Goal: Task Accomplishment & Management: Complete application form

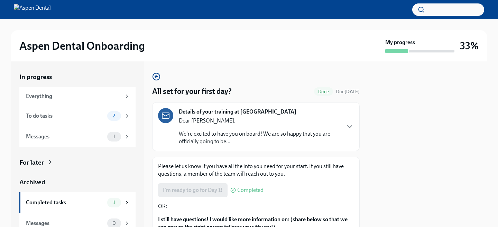
click at [345, 129] on div "Details of your training at [GEOGRAPHIC_DATA] Dear [PERSON_NAME], We're excited…" at bounding box center [256, 126] width 196 height 37
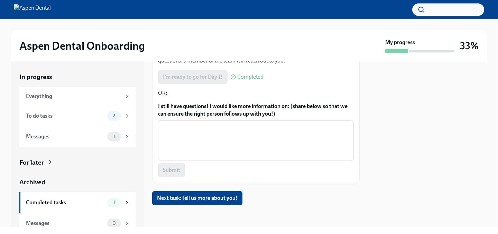
scroll to position [731, 0]
click at [217, 194] on button "Next task : Tell us more about you!" at bounding box center [197, 198] width 90 height 14
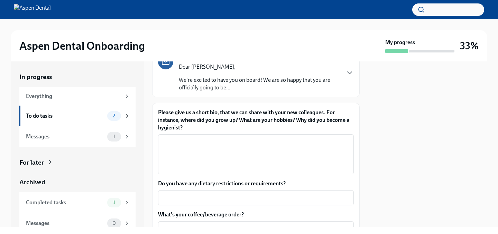
scroll to position [55, 0]
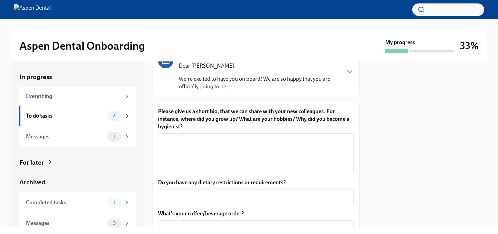
click at [283, 166] on textarea "Please give us a short bio, that we can share with your new colleagues. For ins…" at bounding box center [255, 153] width 187 height 33
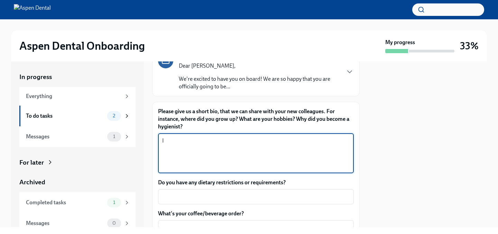
type textarea "I"
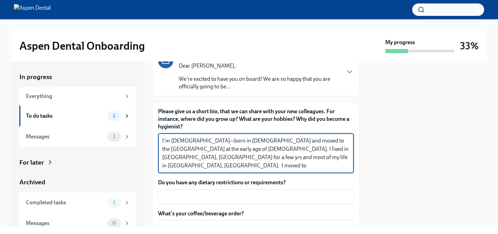
click at [245, 158] on textarea "I'm [DEMOGRAPHIC_DATA]—born in [DEMOGRAPHIC_DATA] and moved to the [GEOGRAPHIC_…" at bounding box center [255, 153] width 187 height 33
click at [312, 159] on textarea "I'm [DEMOGRAPHIC_DATA]—born in [DEMOGRAPHIC_DATA] and moved to the [GEOGRAPHIC_…" at bounding box center [255, 153] width 187 height 33
click at [234, 151] on textarea "I'm [DEMOGRAPHIC_DATA]—born in [DEMOGRAPHIC_DATA] and moved to the [GEOGRAPHIC_…" at bounding box center [255, 153] width 187 height 33
click at [252, 151] on textarea "I'm [DEMOGRAPHIC_DATA]—born in [DEMOGRAPHIC_DATA] and moved to the [GEOGRAPHIC_…" at bounding box center [255, 153] width 187 height 33
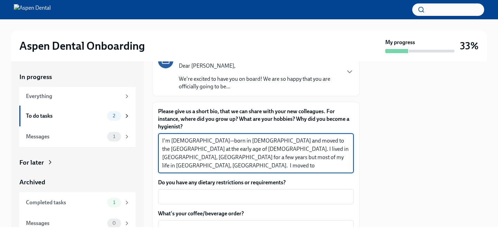
click at [298, 155] on textarea "I'm [DEMOGRAPHIC_DATA]—born in [DEMOGRAPHIC_DATA] and moved to the [GEOGRAPHIC_…" at bounding box center [255, 153] width 187 height 33
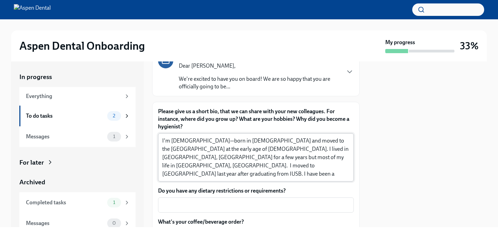
click at [298, 179] on div "I'm [DEMOGRAPHIC_DATA]—born in [DEMOGRAPHIC_DATA] and moved to the [GEOGRAPHIC_…" at bounding box center [256, 157] width 196 height 48
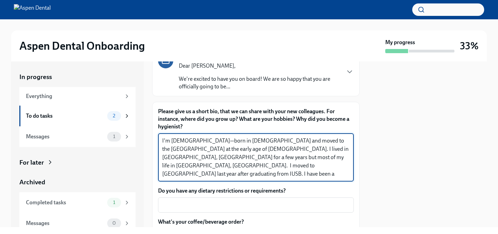
click at [297, 176] on textarea "I'm [DEMOGRAPHIC_DATA]—born in [DEMOGRAPHIC_DATA] and moved to the [GEOGRAPHIC_…" at bounding box center [255, 157] width 187 height 41
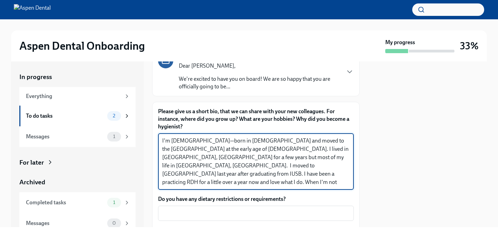
click at [330, 180] on textarea "I'm [DEMOGRAPHIC_DATA]—born in [DEMOGRAPHIC_DATA] and moved to the [GEOGRAPHIC_…" at bounding box center [255, 162] width 187 height 50
click at [318, 177] on textarea "I'm [DEMOGRAPHIC_DATA]—born in [DEMOGRAPHIC_DATA] and moved to the [GEOGRAPHIC_…" at bounding box center [255, 162] width 187 height 50
click at [253, 184] on textarea "I'm [DEMOGRAPHIC_DATA]—born in [DEMOGRAPHIC_DATA] and moved to the [GEOGRAPHIC_…" at bounding box center [255, 162] width 187 height 50
click at [323, 183] on textarea "I'm [DEMOGRAPHIC_DATA]—born in [DEMOGRAPHIC_DATA] and moved to the [GEOGRAPHIC_…" at bounding box center [255, 162] width 187 height 50
click at [339, 184] on textarea "I'm [DEMOGRAPHIC_DATA]—born in [DEMOGRAPHIC_DATA] and moved to the [GEOGRAPHIC_…" at bounding box center [255, 162] width 187 height 50
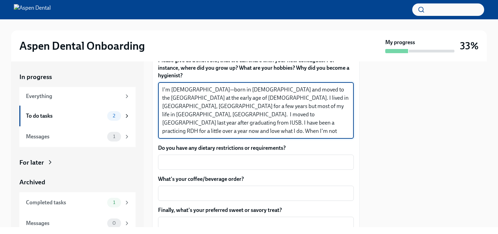
scroll to position [129, 0]
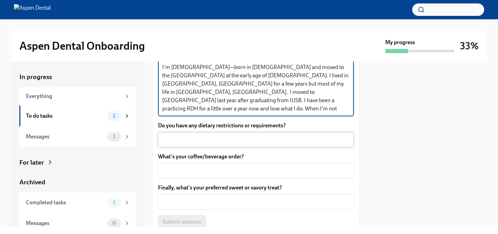
type textarea "I'm [DEMOGRAPHIC_DATA]—born in [DEMOGRAPHIC_DATA] and moved to the [GEOGRAPHIC_…"
click at [264, 137] on textarea "Do you have any dietary restrictions or requirements?" at bounding box center [255, 140] width 187 height 8
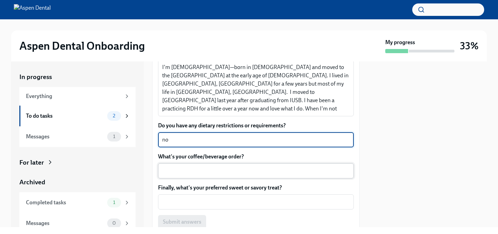
type textarea "no"
click at [230, 172] on textarea "What's your coffee/beverage order?" at bounding box center [255, 171] width 187 height 8
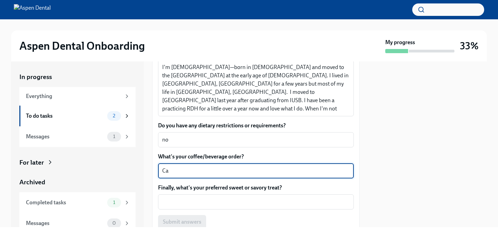
type textarea "C"
type textarea "pumpkin spice chai latte with oat milk or a caramel ribbon crunch"
click at [263, 196] on div "x ​" at bounding box center [256, 202] width 196 height 15
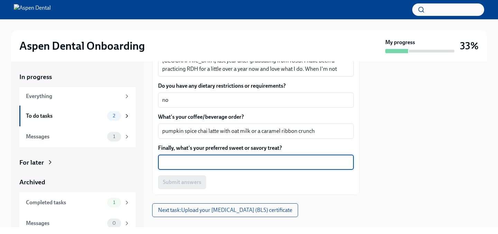
scroll to position [171, 0]
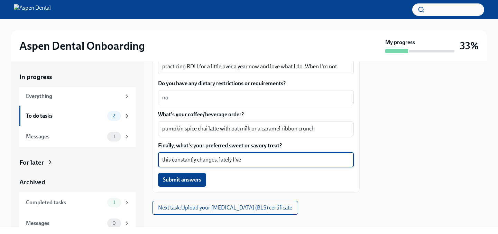
click at [273, 161] on textarea "this constantly changes. lately I've" at bounding box center [255, 160] width 187 height 8
click at [164, 161] on textarea "this constantly changes. lately I've" at bounding box center [255, 160] width 187 height 8
click at [222, 160] on textarea "This constantly changes. lately I've" at bounding box center [255, 160] width 187 height 8
click at [262, 161] on textarea "This constantly changes. Lately I've" at bounding box center [255, 160] width 187 height 8
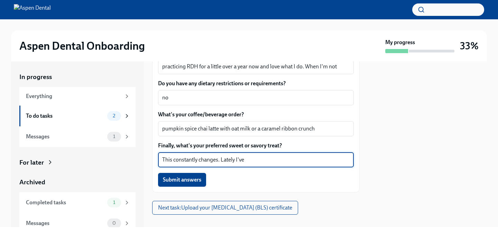
scroll to position [180, 0]
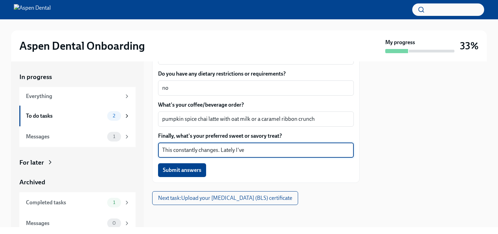
drag, startPoint x: 250, startPoint y: 150, endPoint x: 220, endPoint y: 150, distance: 29.7
click at [220, 150] on textarea "This constantly changes. Lately I've" at bounding box center [255, 150] width 187 height 8
click at [319, 147] on textarea "This constantly changes. I don't have a go-to treat :(" at bounding box center [255, 150] width 187 height 8
type textarea "This constantly changes. I don't have a go-to treat :("
click at [299, 156] on div "This constantly changes. I don't have a go-to treat :( x ​" at bounding box center [256, 150] width 196 height 15
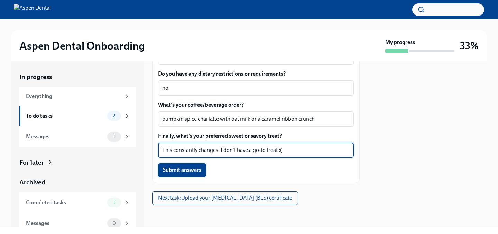
click at [188, 174] on button "Submit answers" at bounding box center [182, 170] width 48 height 14
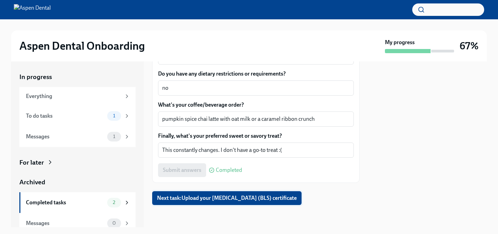
click at [220, 199] on span "Next task : Upload your [MEDICAL_DATA] (BLS) certificate" at bounding box center [227, 198] width 140 height 7
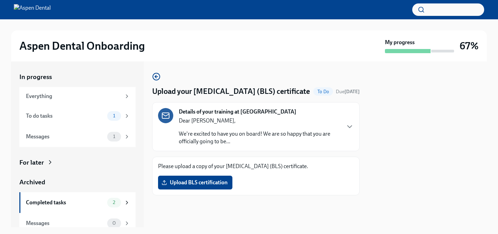
scroll to position [1, 0]
click at [207, 190] on label "Upload BLS certification" at bounding box center [195, 183] width 74 height 14
click at [0, 0] on input "Upload BLS certification" at bounding box center [0, 0] width 0 height 0
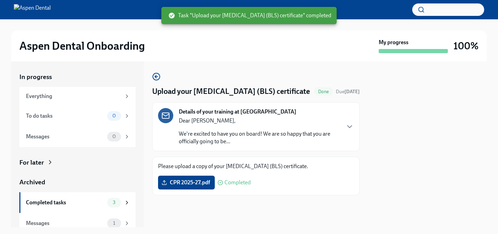
scroll to position [7, 0]
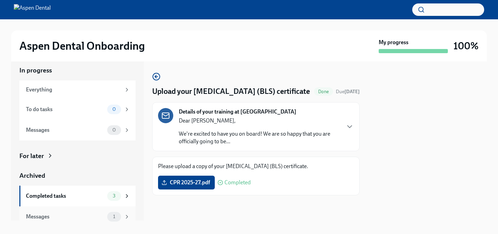
click at [97, 223] on div "Messages 1" at bounding box center [77, 217] width 116 height 21
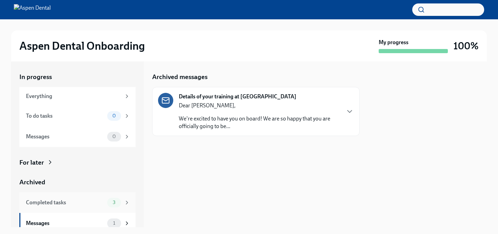
click at [119, 210] on div "Completed tasks 3" at bounding box center [77, 202] width 116 height 21
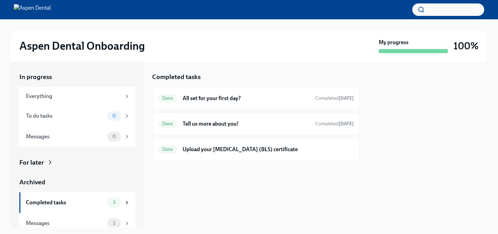
click at [51, 9] on img at bounding box center [32, 9] width 37 height 11
click at [46, 9] on img at bounding box center [32, 9] width 37 height 11
